Goal: Check status: Check status

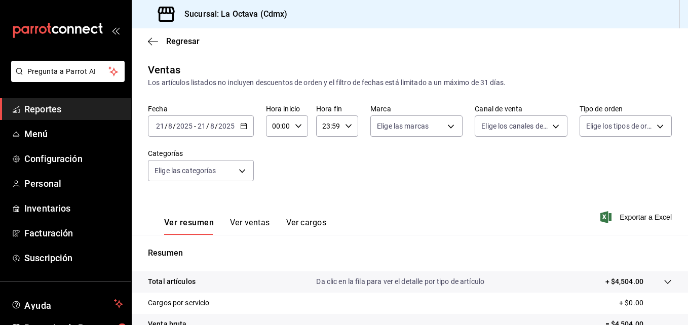
scroll to position [160, 0]
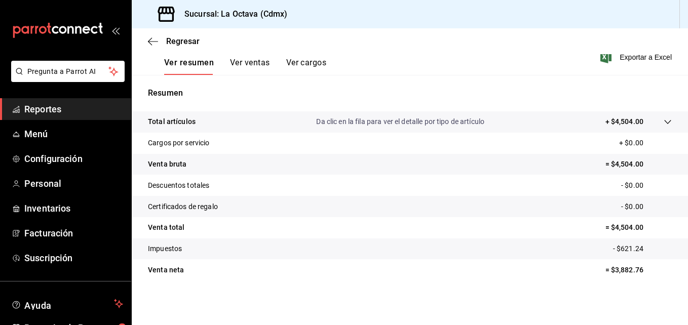
click at [53, 112] on span "Reportes" at bounding box center [73, 109] width 99 height 14
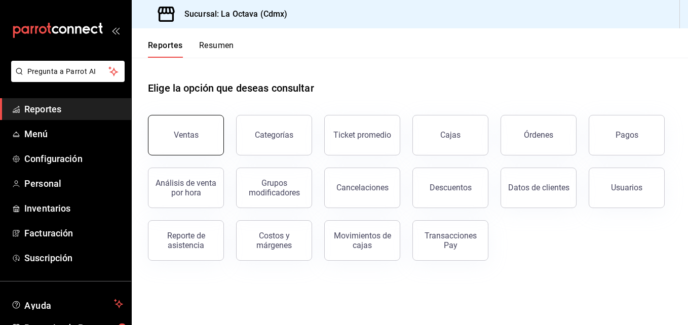
click at [217, 126] on button "Ventas" at bounding box center [186, 135] width 76 height 41
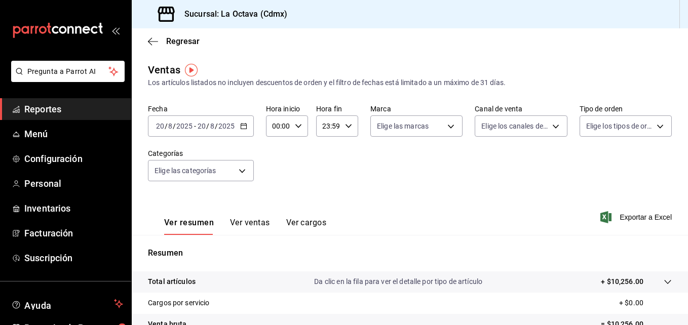
click at [246, 129] on icon "button" at bounding box center [243, 126] width 7 height 7
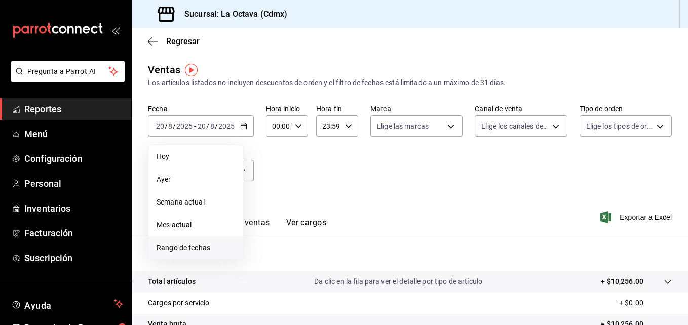
click at [204, 248] on span "Rango de fechas" at bounding box center [196, 248] width 79 height 11
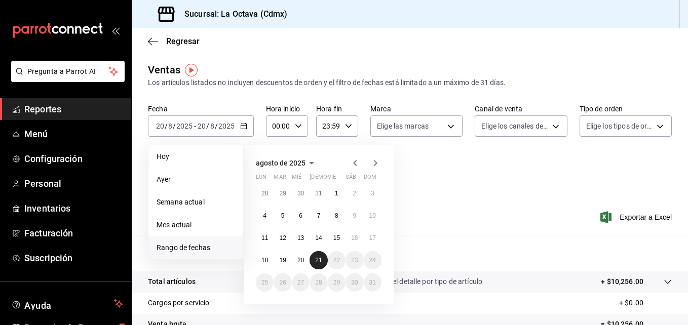
click at [315, 254] on button "21" at bounding box center [318, 260] width 18 height 18
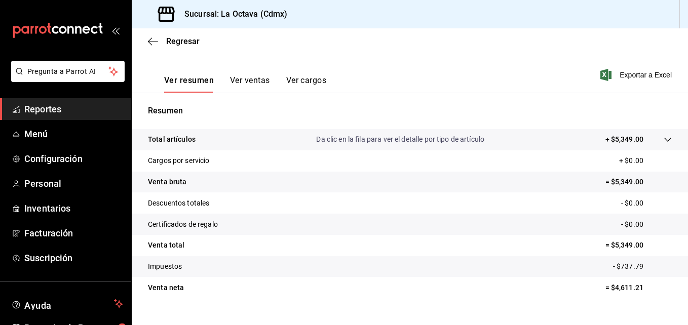
scroll to position [160, 0]
